Goal: Task Accomplishment & Management: Use online tool/utility

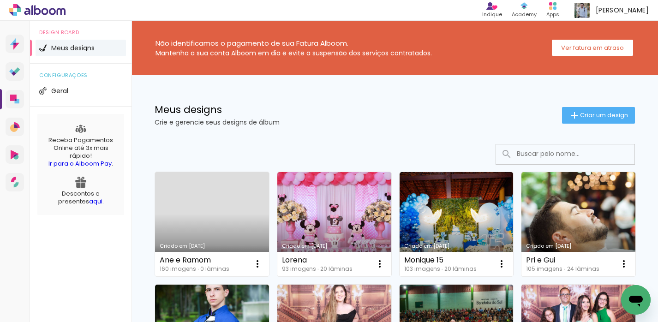
click at [227, 208] on link "Criado em [DATE]" at bounding box center [212, 224] width 114 height 104
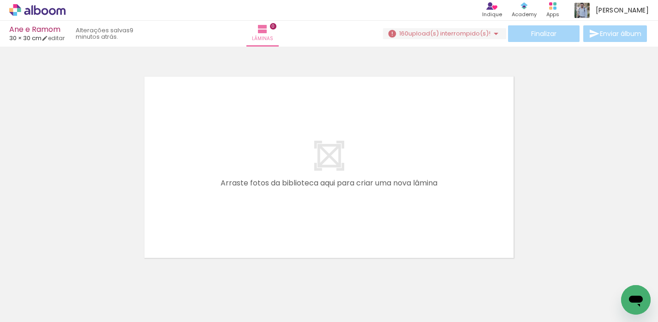
click at [486, 32] on span "upload(s) interrompido(s)!" at bounding box center [449, 33] width 82 height 9
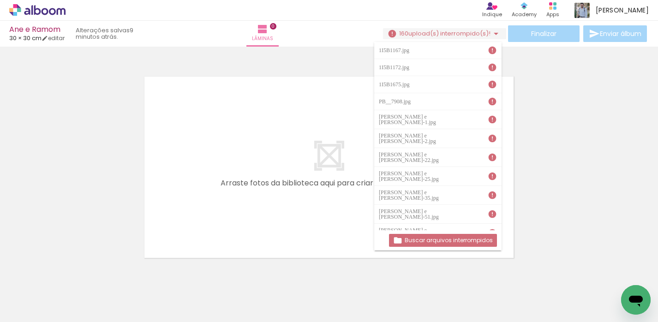
click at [76, 274] on iron-icon at bounding box center [72, 273] width 10 height 10
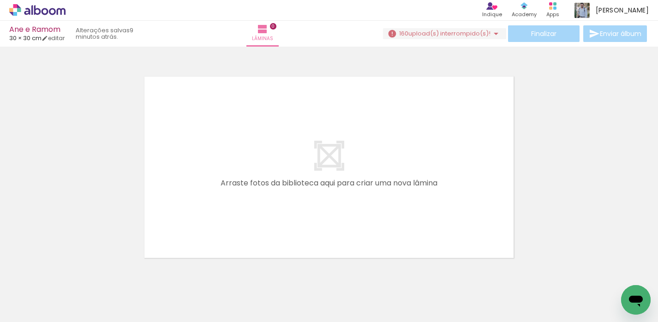
click at [76, 274] on iron-icon at bounding box center [72, 273] width 10 height 10
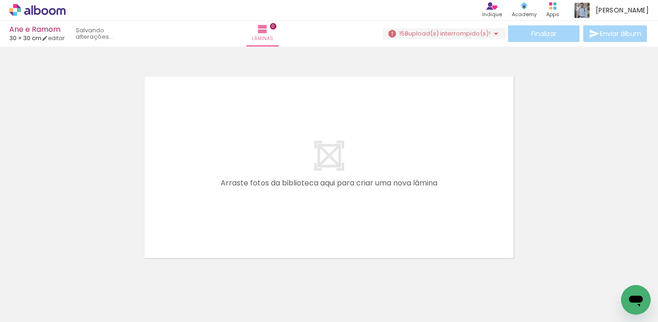
click at [76, 274] on iron-icon at bounding box center [72, 273] width 10 height 10
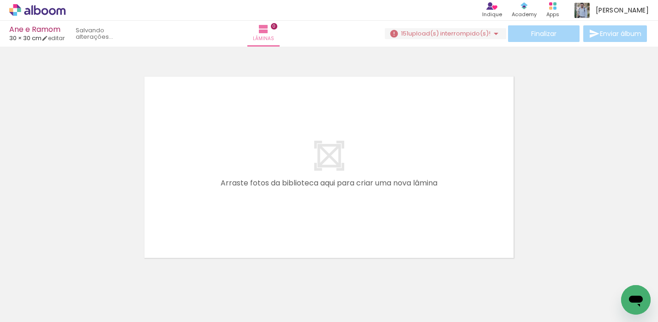
click at [76, 274] on iron-icon at bounding box center [72, 273] width 10 height 10
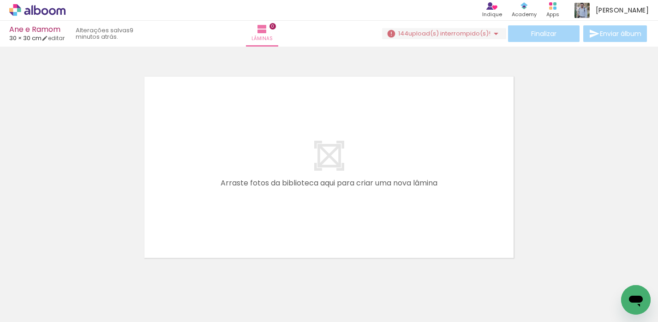
click at [76, 274] on iron-icon at bounding box center [72, 273] width 10 height 10
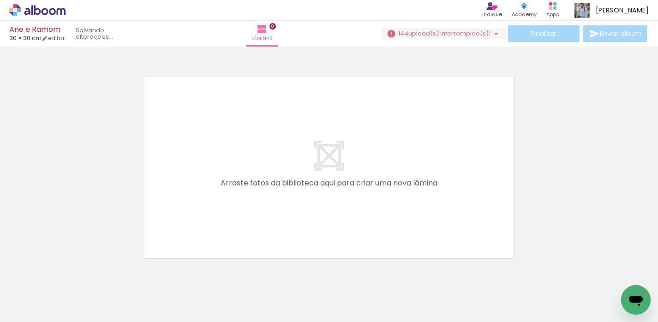
click at [76, 274] on iron-icon at bounding box center [72, 273] width 10 height 10
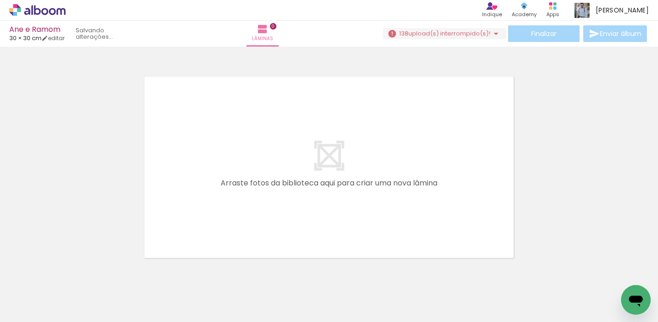
click at [76, 274] on iron-icon at bounding box center [72, 273] width 10 height 10
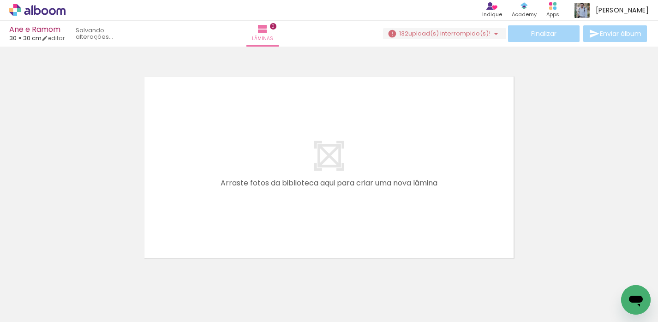
click at [76, 274] on iron-icon at bounding box center [72, 273] width 10 height 10
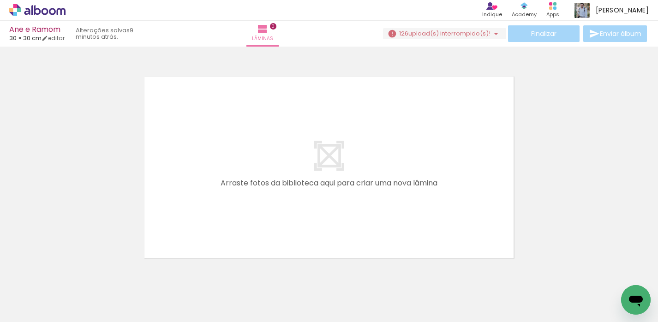
click at [76, 274] on iron-icon at bounding box center [72, 273] width 10 height 10
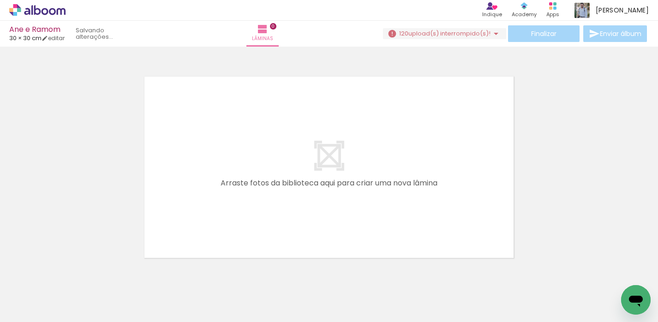
click at [76, 274] on iron-icon at bounding box center [72, 273] width 10 height 10
click at [75, 275] on iron-icon at bounding box center [72, 273] width 10 height 10
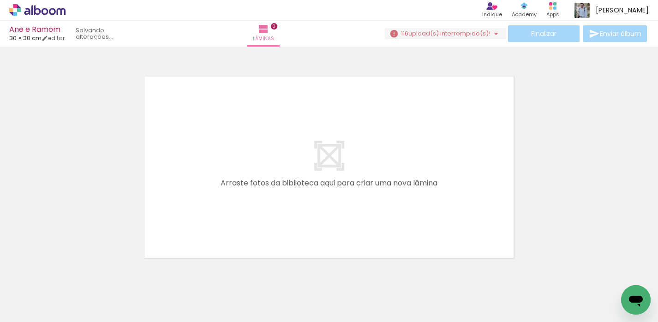
click at [75, 275] on iron-icon at bounding box center [72, 273] width 10 height 10
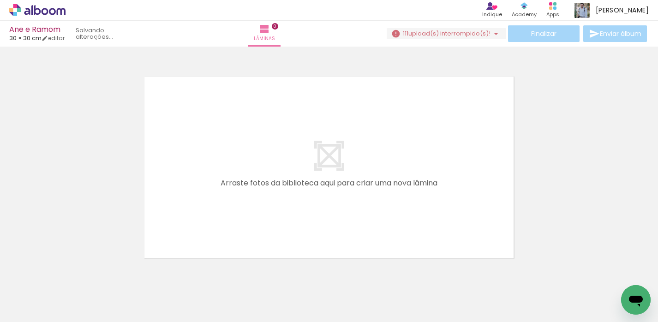
click at [75, 275] on iron-icon at bounding box center [72, 273] width 10 height 10
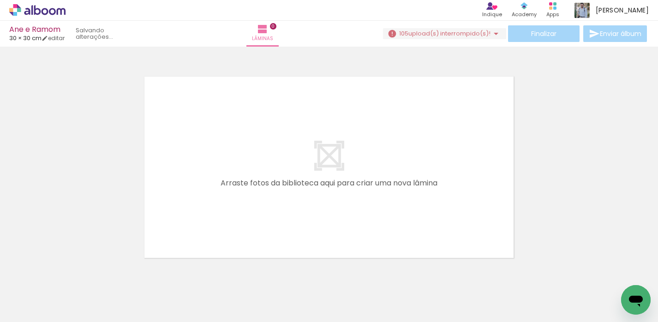
click at [75, 275] on iron-icon at bounding box center [72, 273] width 10 height 10
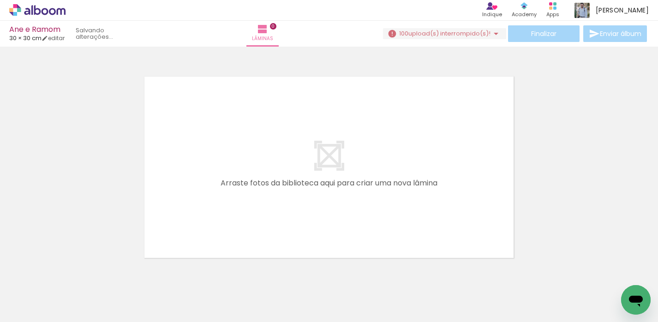
click at [75, 275] on iron-icon at bounding box center [72, 273] width 10 height 10
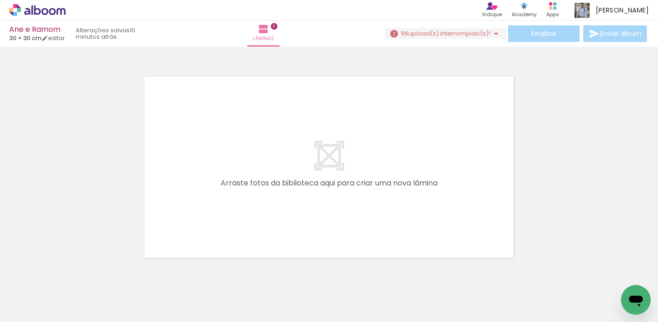
click at [75, 275] on iron-icon at bounding box center [72, 273] width 10 height 10
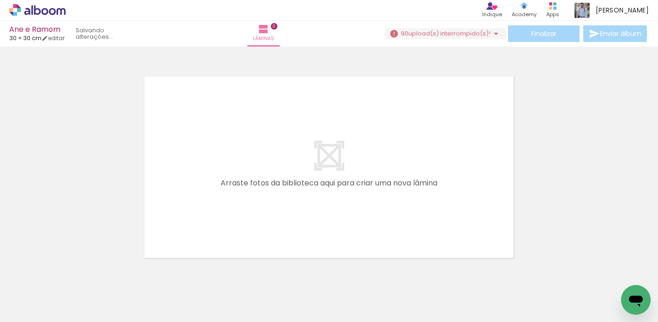
click at [75, 275] on iron-icon at bounding box center [72, 273] width 10 height 10
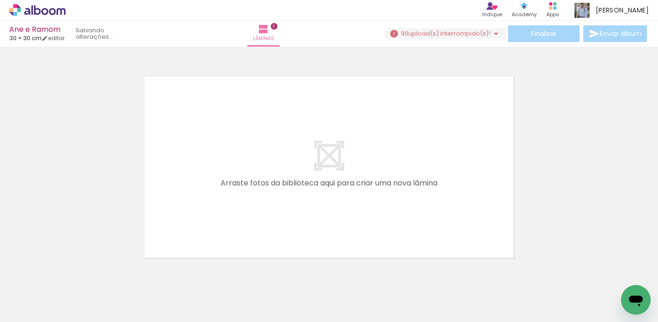
click at [75, 275] on iron-icon at bounding box center [72, 273] width 10 height 10
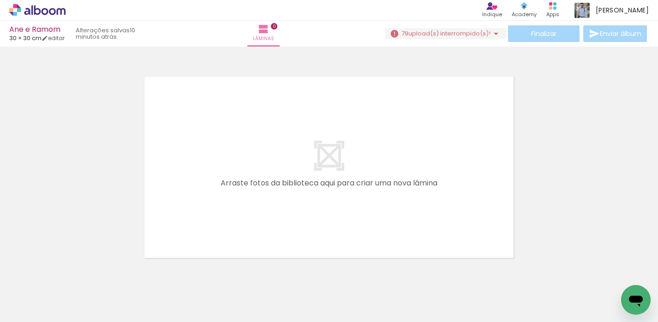
click at [75, 274] on iron-icon at bounding box center [72, 273] width 10 height 10
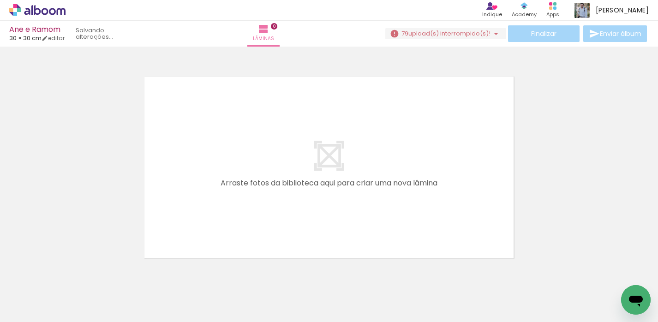
click at [75, 274] on iron-icon at bounding box center [72, 273] width 10 height 10
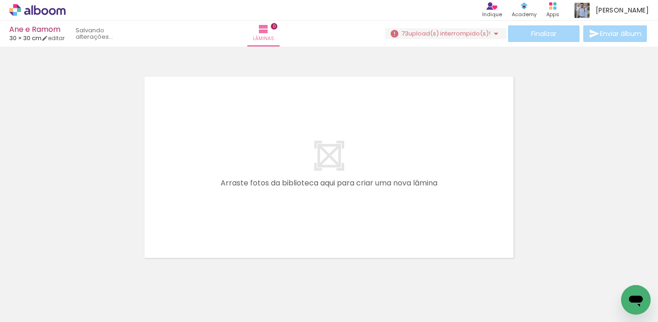
click at [75, 274] on iron-icon at bounding box center [72, 273] width 10 height 10
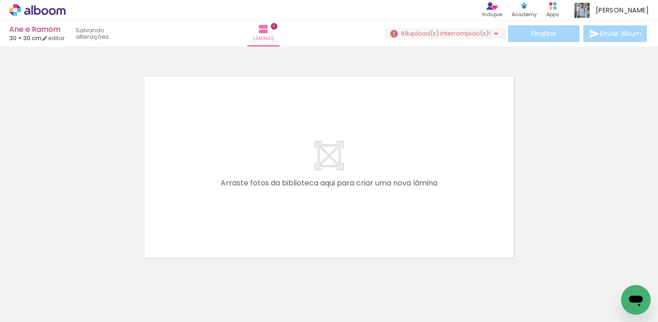
click at [75, 274] on iron-icon at bounding box center [72, 273] width 10 height 10
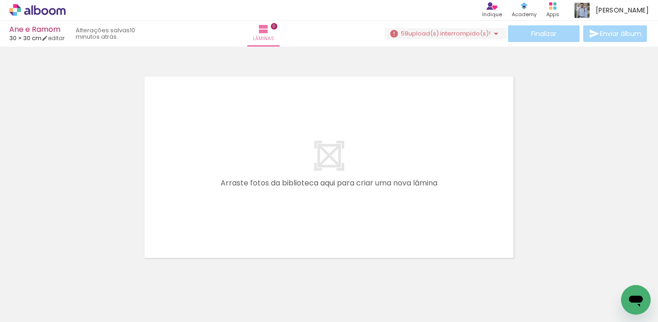
click at [75, 274] on iron-icon at bounding box center [72, 273] width 10 height 10
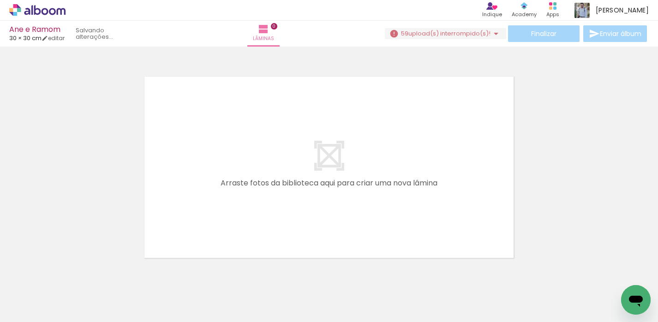
click at [75, 274] on iron-icon at bounding box center [72, 273] width 10 height 10
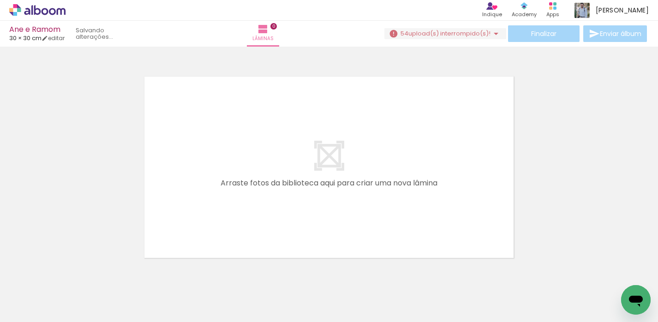
click at [75, 274] on iron-icon at bounding box center [72, 273] width 10 height 10
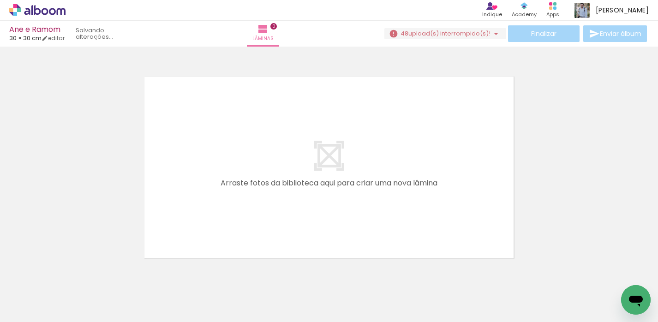
click at [75, 274] on iron-icon at bounding box center [72, 273] width 10 height 10
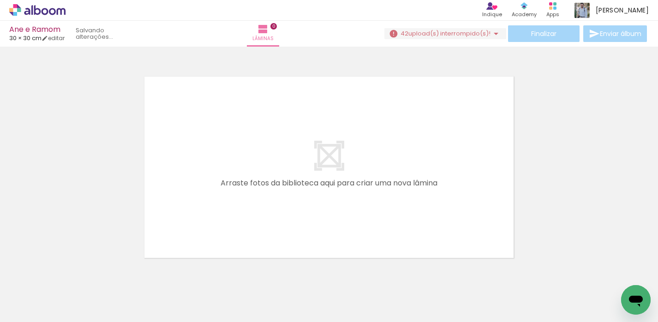
click at [75, 274] on iron-icon at bounding box center [72, 273] width 10 height 10
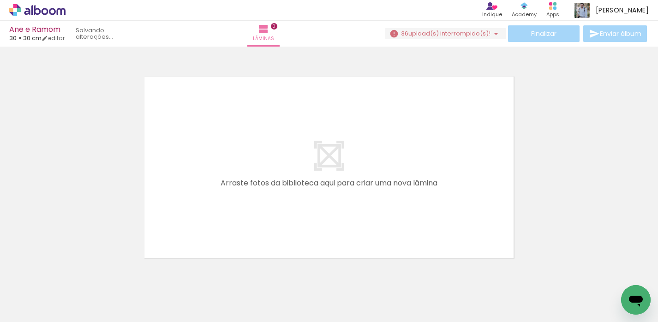
click at [75, 274] on iron-icon at bounding box center [72, 273] width 10 height 10
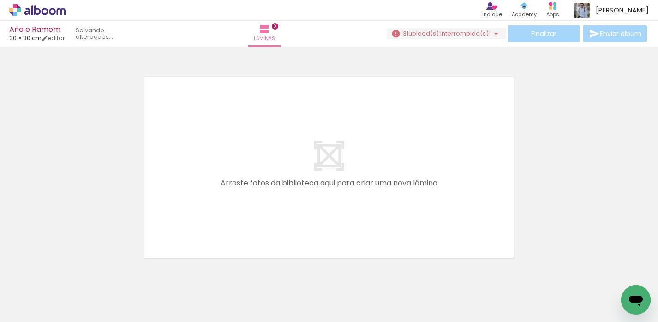
click at [75, 274] on iron-icon at bounding box center [72, 273] width 10 height 10
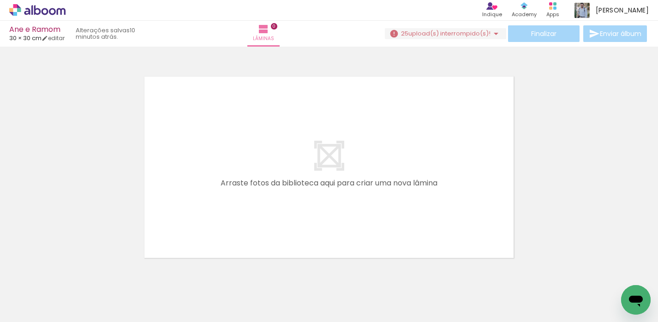
click at [75, 274] on iron-icon at bounding box center [72, 273] width 10 height 10
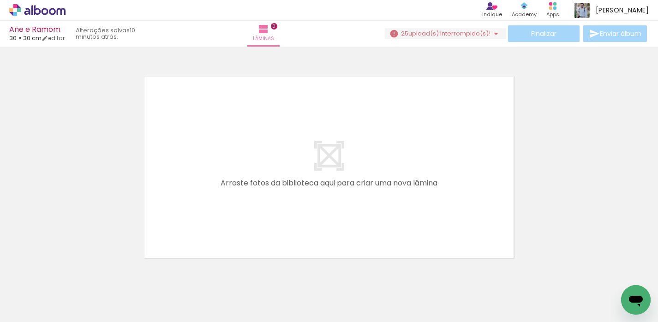
click at [75, 274] on iron-icon at bounding box center [72, 273] width 10 height 10
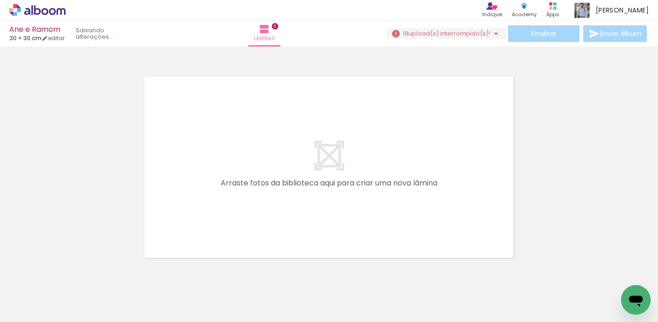
click at [75, 274] on iron-icon at bounding box center [72, 273] width 10 height 10
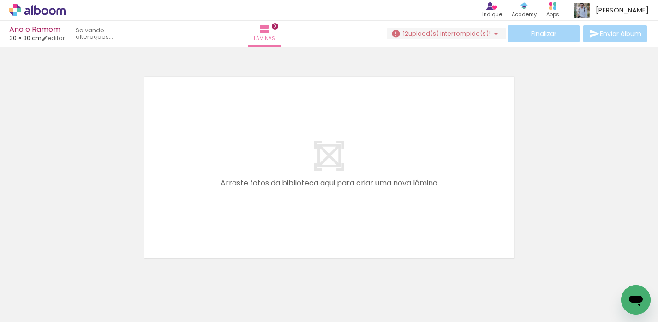
click at [75, 274] on iron-icon at bounding box center [72, 273] width 10 height 10
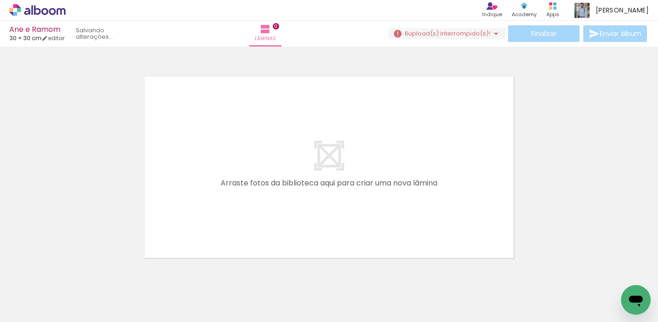
click at [75, 274] on iron-icon at bounding box center [72, 273] width 10 height 10
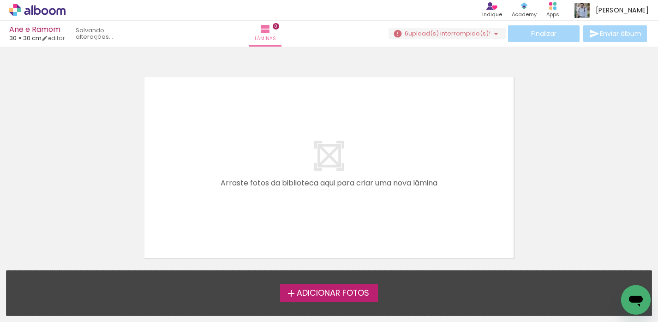
click at [75, 274] on div "Adicionar Fotos Solte suas fotos aqui..." at bounding box center [328, 293] width 645 height 45
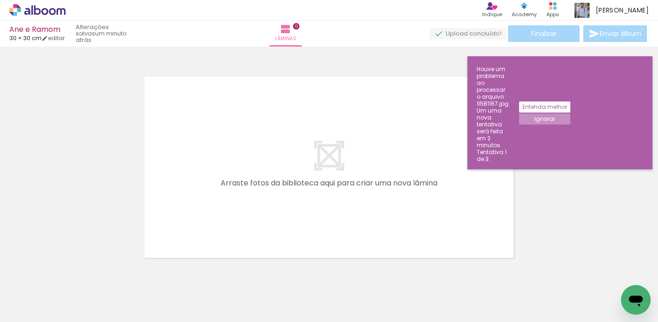
click at [0, 0] on slot "Ignorar" at bounding box center [0, 0] width 0 height 0
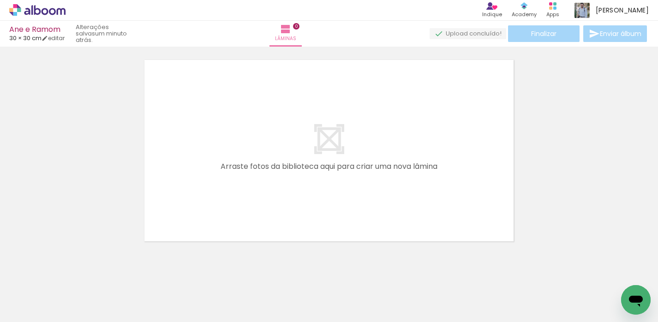
scroll to position [29, 0]
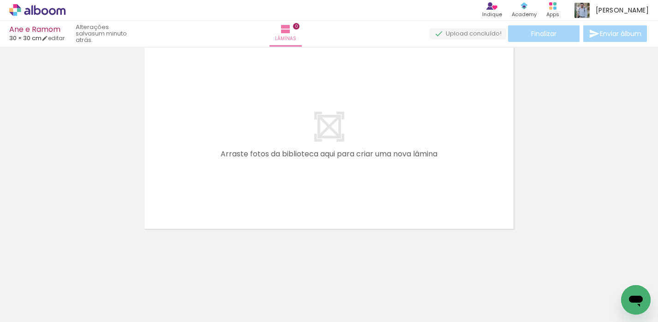
drag, startPoint x: 76, startPoint y: 284, endPoint x: 245, endPoint y: 152, distance: 215.1
click at [251, 147] on quentale-workspace at bounding box center [329, 161] width 658 height 322
drag, startPoint x: 82, startPoint y: 295, endPoint x: 254, endPoint y: 138, distance: 233.2
click at [253, 137] on quentale-workspace at bounding box center [329, 161] width 658 height 322
click at [256, 138] on quentale-layouter at bounding box center [329, 138] width 376 height 188
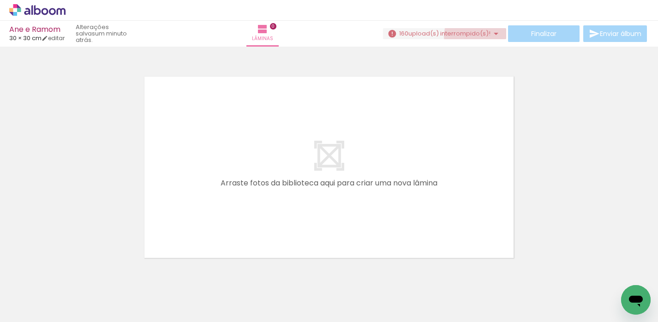
click at [478, 36] on span "upload(s) interrompido(s)!" at bounding box center [449, 33] width 82 height 9
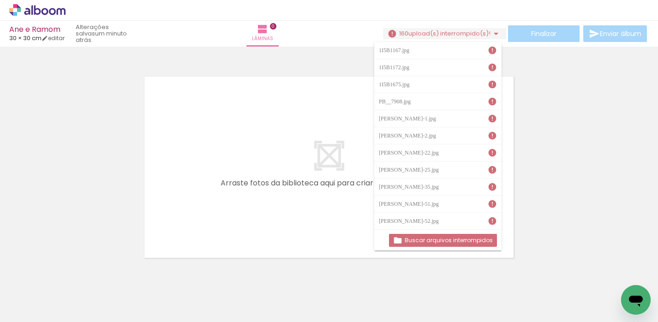
click at [412, 48] on div "1I5B1167.jpg" at bounding box center [395, 51] width 33 height 6
drag, startPoint x: 490, startPoint y: 52, endPoint x: 485, endPoint y: 48, distance: 6.3
click at [490, 52] on paper-item "1I5B1167.jpg" at bounding box center [437, 50] width 127 height 17
click at [488, 48] on iron-icon at bounding box center [492, 50] width 9 height 9
click at [0, 0] on slot "Buscar arquivos interrompidos" at bounding box center [0, 0] width 0 height 0
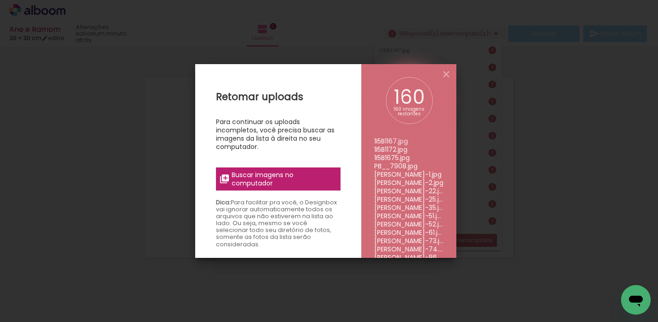
click at [257, 178] on span "Buscar imagens no computador" at bounding box center [283, 179] width 103 height 17
click at [0, 0] on input "file" at bounding box center [0, 0] width 0 height 0
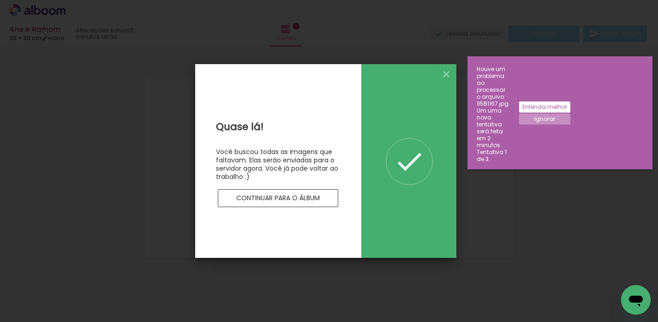
click at [0, 0] on slot "Continuar para o álbum" at bounding box center [0, 0] width 0 height 0
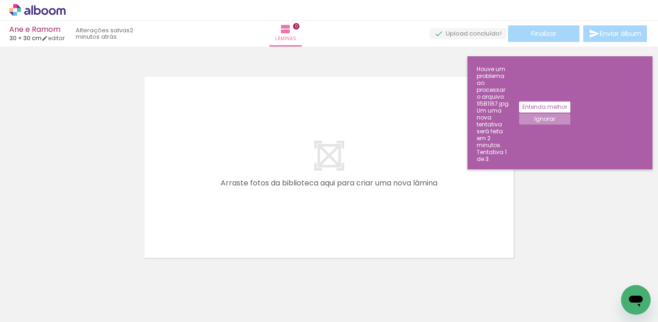
click at [76, 290] on iron-horizontal-list at bounding box center [66, 293] width 18 height 58
click at [465, 31] on quentale-upload-monitor at bounding box center [468, 34] width 77 height 12
click at [0, 0] on slot "Ignorar" at bounding box center [0, 0] width 0 height 0
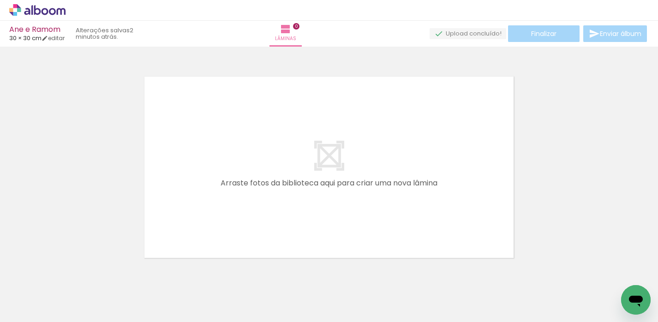
click at [477, 26] on div "Finalizar Enviar álbum" at bounding box center [539, 33] width 219 height 17
click at [478, 30] on quentale-upload-monitor at bounding box center [468, 34] width 77 height 12
drag, startPoint x: 478, startPoint y: 30, endPoint x: 433, endPoint y: 81, distance: 67.7
click at [473, 34] on quentale-upload-monitor at bounding box center [468, 34] width 77 height 12
drag, startPoint x: 358, startPoint y: 287, endPoint x: 360, endPoint y: 135, distance: 151.8
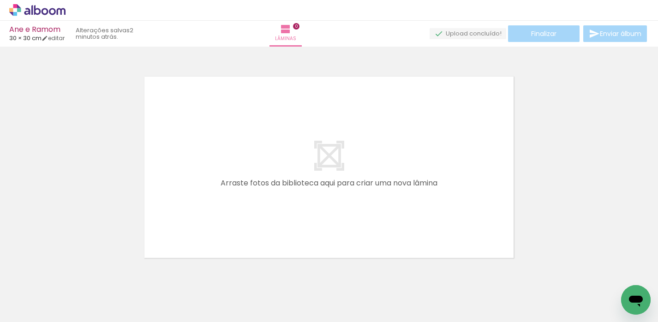
click at [360, 135] on quentale-workspace at bounding box center [329, 161] width 658 height 322
click at [355, 152] on quentale-layouter at bounding box center [329, 167] width 376 height 188
drag, startPoint x: 355, startPoint y: 152, endPoint x: 346, endPoint y: 165, distance: 16.1
click at [354, 154] on quentale-layouter at bounding box center [329, 167] width 376 height 188
click at [542, 38] on div "Finalizar Enviar álbum" at bounding box center [539, 33] width 219 height 17
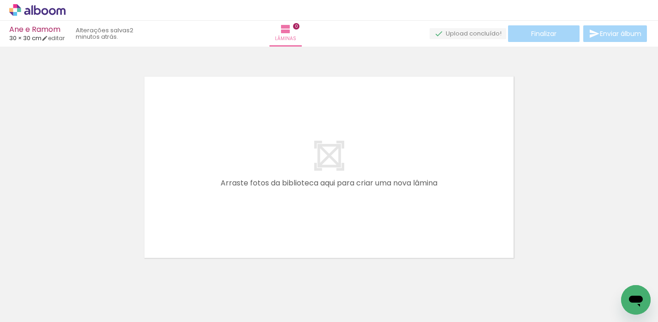
click at [542, 38] on div "Finalizar Enviar álbum" at bounding box center [539, 33] width 219 height 17
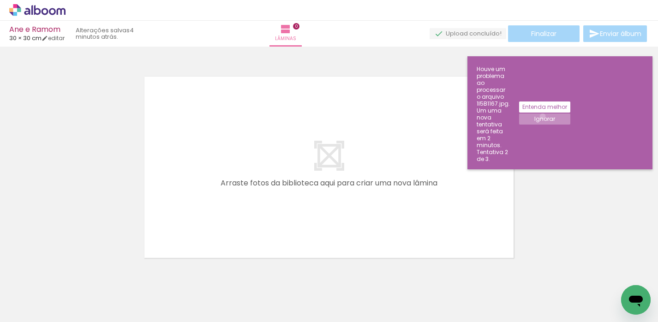
click at [0, 0] on slot "Ignorar" at bounding box center [0, 0] width 0 height 0
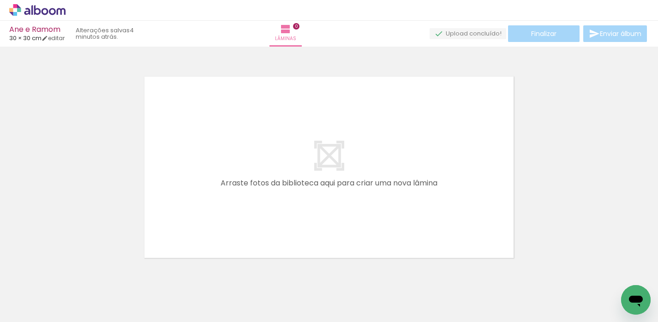
scroll to position [0, 7689]
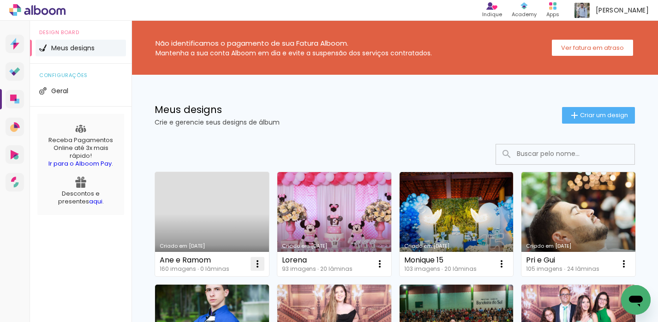
click at [257, 262] on iron-icon at bounding box center [257, 263] width 11 height 11
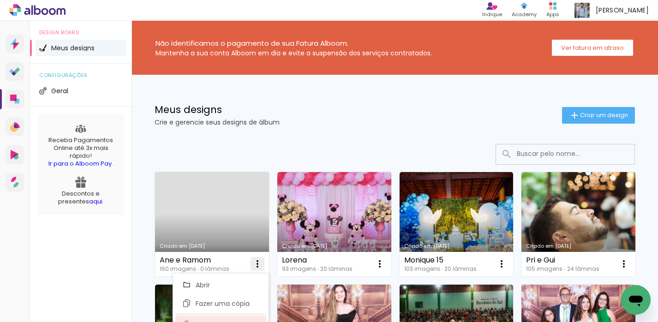
click at [191, 320] on paper-item "Excluir" at bounding box center [220, 325] width 91 height 18
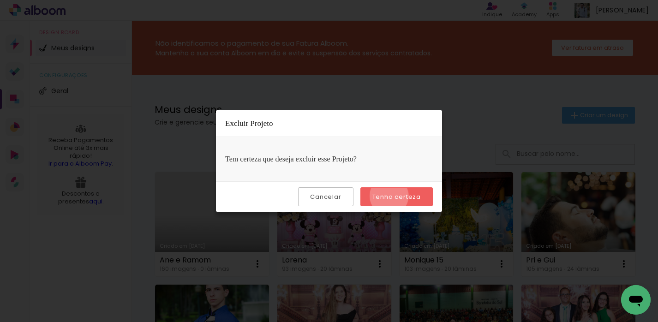
click at [0, 0] on slot "Tenho certeza" at bounding box center [0, 0] width 0 height 0
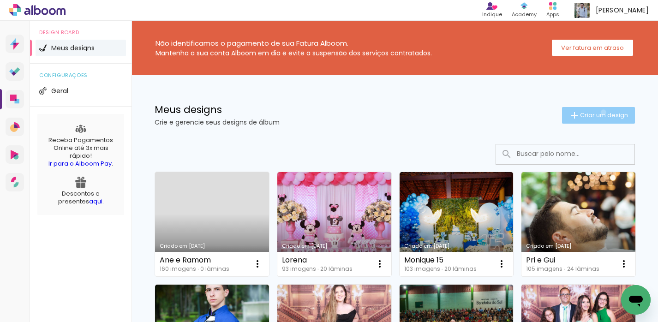
click at [595, 112] on span "Criar um design" at bounding box center [604, 115] width 48 height 6
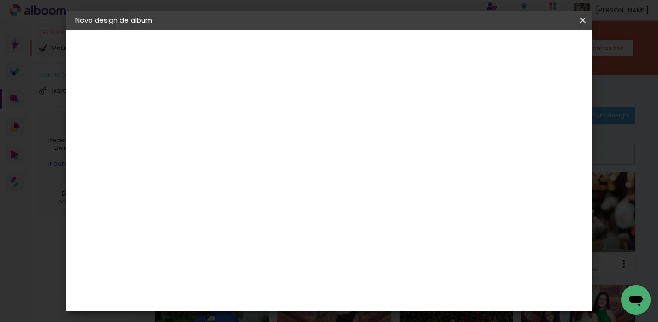
click at [226, 127] on input at bounding box center [226, 124] width 0 height 14
type input "a"
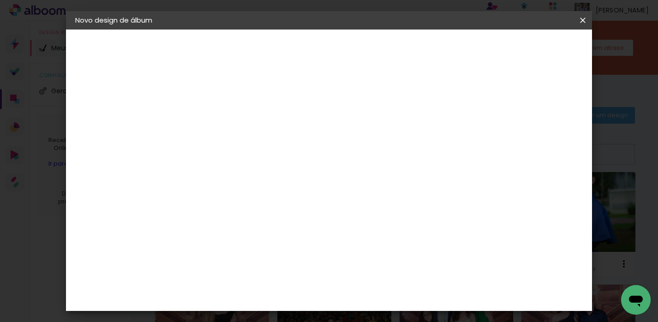
type input "[PERSON_NAME] e Ramom"
type paper-input "[PERSON_NAME] e Ramom"
click at [0, 0] on slot "Avançar" at bounding box center [0, 0] width 0 height 0
click at [399, 148] on paper-item "Tamanho Livre" at bounding box center [354, 140] width 89 height 20
click at [413, 34] on header "Fornecedor Escolha um fornecedor ou avance com o tamanho livre. Voltar Avançar" at bounding box center [299, 57] width 227 height 55
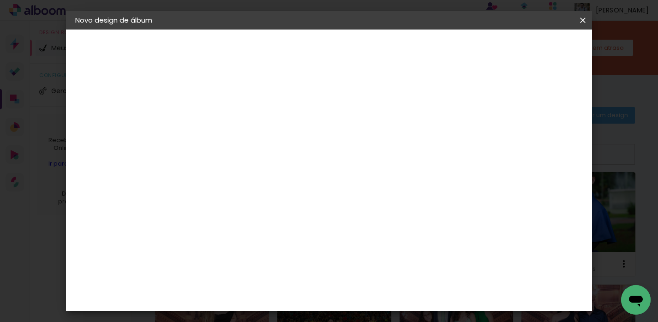
click at [0, 0] on slot "Avançar" at bounding box center [0, 0] width 0 height 0
click at [525, 49] on span "Iniciar design" at bounding box center [504, 49] width 42 height 6
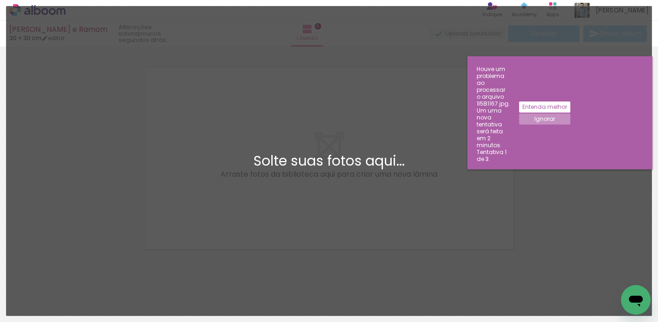
scroll to position [12, 0]
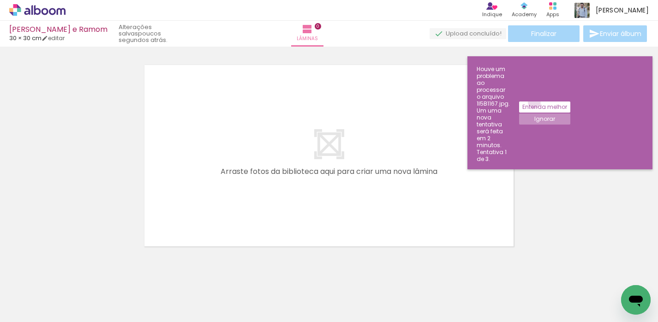
click at [570, 102] on paper-button "Entenda melhor" at bounding box center [544, 107] width 51 height 11
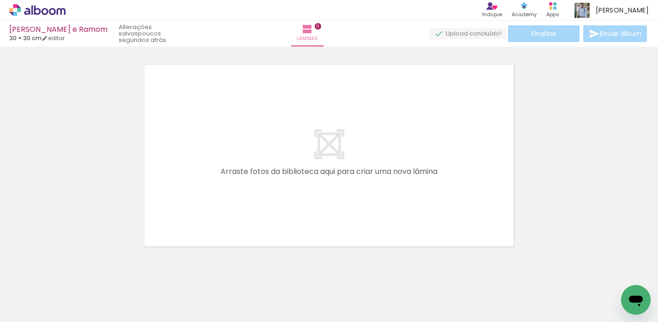
scroll to position [0, 0]
click at [112, 204] on div at bounding box center [329, 143] width 658 height 211
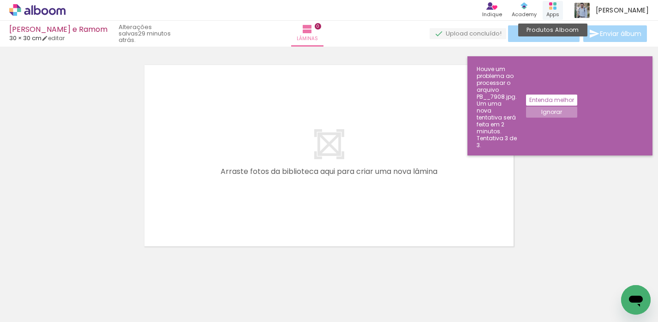
click at [563, 3] on div "Produtos Alboom Apps" at bounding box center [553, 10] width 20 height 19
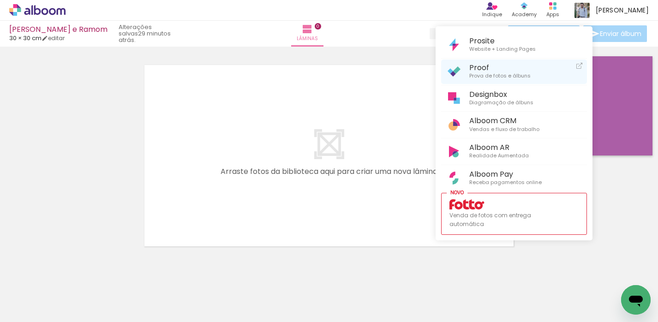
click at [501, 70] on span "Proof" at bounding box center [499, 67] width 61 height 9
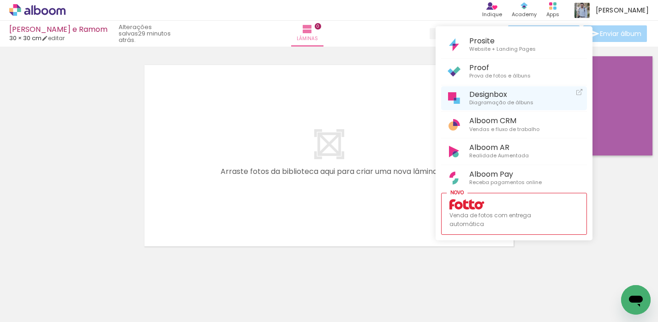
click at [499, 100] on span "Diagramação de álbuns" at bounding box center [501, 103] width 64 height 8
click at [485, 94] on span "Designbox" at bounding box center [501, 94] width 64 height 9
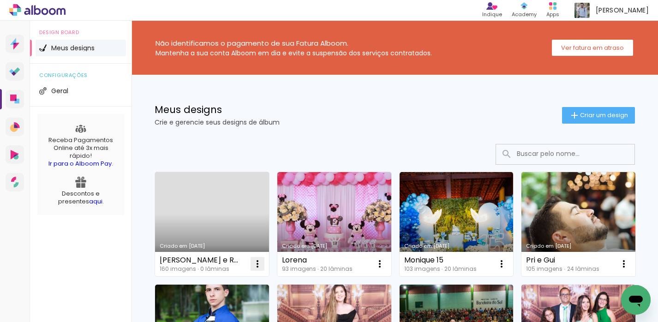
click at [258, 263] on iron-icon at bounding box center [257, 263] width 11 height 11
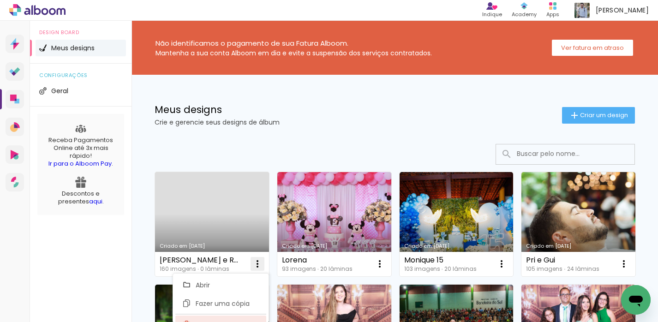
click at [208, 322] on span "Excluir" at bounding box center [206, 325] width 20 height 6
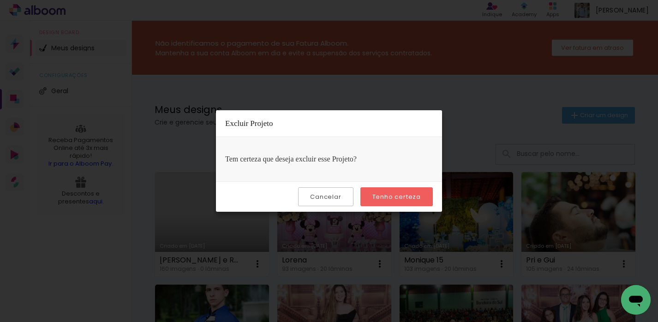
click at [0, 0] on slot "Tenho certeza" at bounding box center [0, 0] width 0 height 0
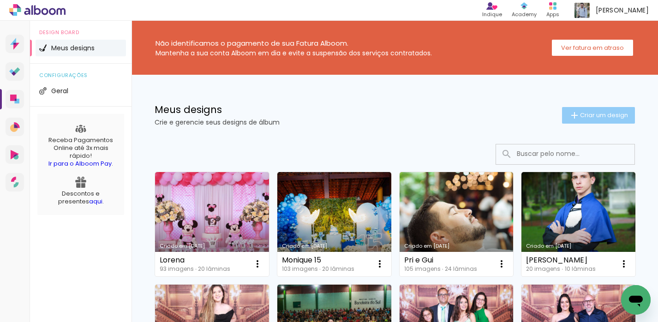
click at [598, 107] on paper-button "Criar um design" at bounding box center [598, 115] width 73 height 17
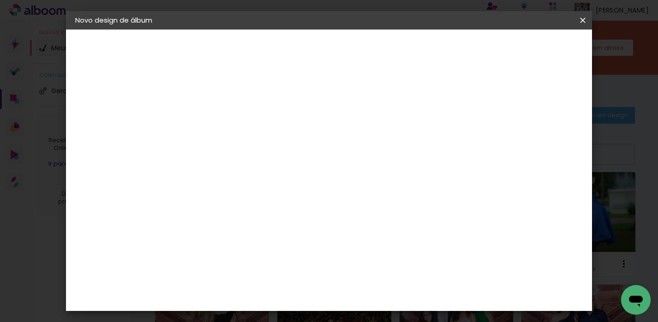
click at [226, 125] on input at bounding box center [226, 124] width 0 height 14
type input "[PERSON_NAME] E Ramom"
type paper-input "[PERSON_NAME] E Ramom"
click at [0, 0] on slot "Avançar" at bounding box center [0, 0] width 0 height 0
click at [0, 0] on slot "Tamanho Livre" at bounding box center [0, 0] width 0 height 0
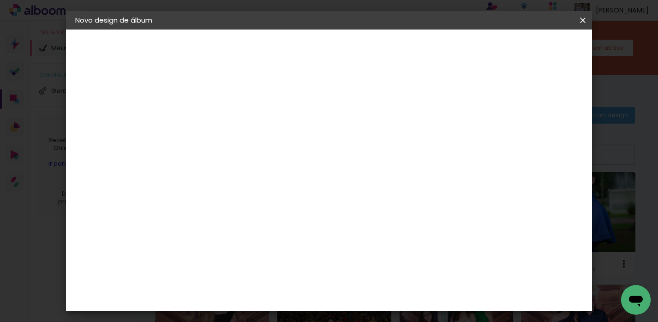
click at [399, 43] on paper-button "Avançar" at bounding box center [375, 49] width 45 height 16
click at [532, 49] on span "Iniciar design" at bounding box center [511, 49] width 42 height 6
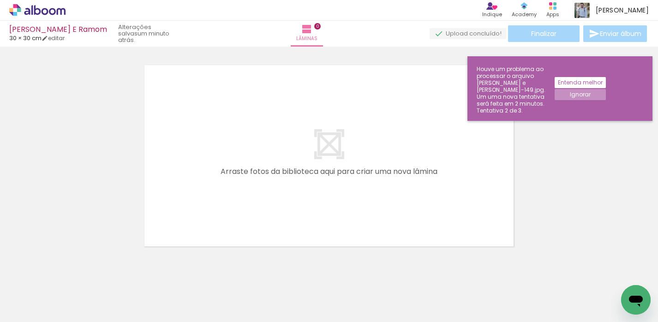
scroll to position [0, 7411]
click at [563, 4] on div "Produtos Alboom Apps" at bounding box center [553, 10] width 20 height 19
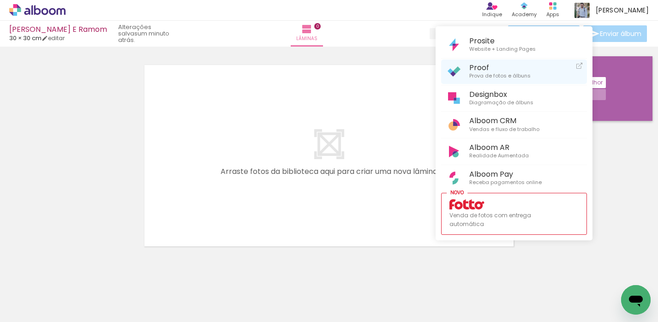
click at [503, 79] on span "Prova de fotos e álbuns" at bounding box center [499, 76] width 61 height 8
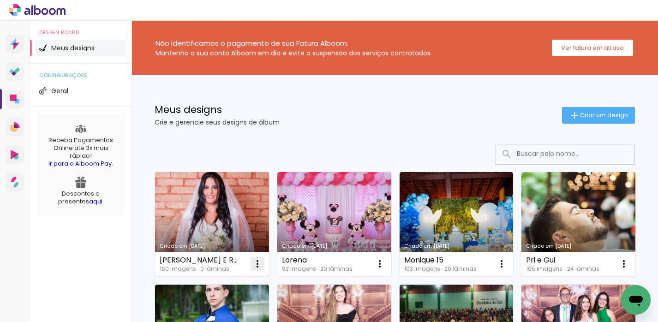
click at [254, 262] on iron-icon at bounding box center [257, 263] width 11 height 11
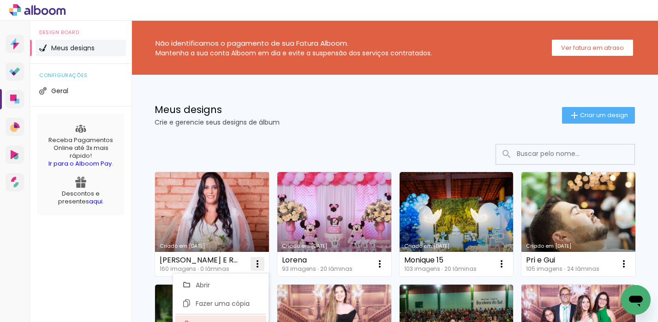
click at [217, 319] on paper-item "Excluir" at bounding box center [220, 325] width 91 height 18
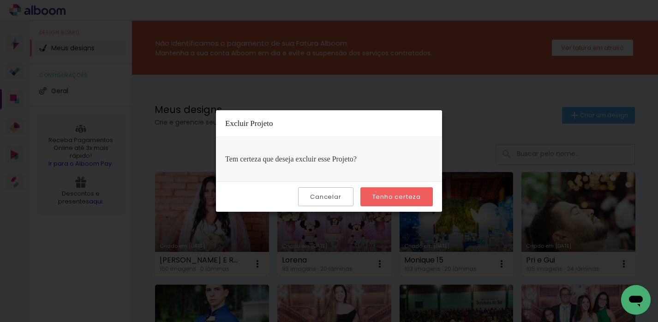
click at [377, 192] on paper-button "Tenho certeza" at bounding box center [396, 196] width 72 height 19
